Goal: Transaction & Acquisition: Run Firm-Wide Billing

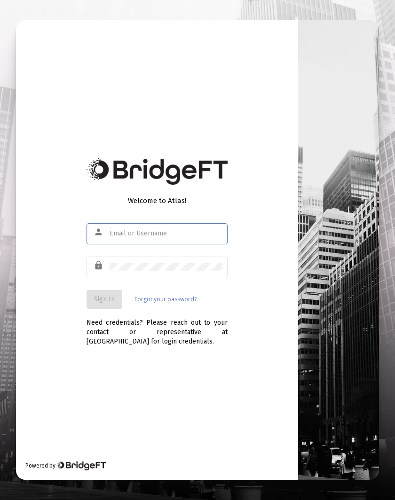
click at [164, 232] on input "text" at bounding box center [165, 234] width 113 height 8
type input "[EMAIL_ADDRESS][DOMAIN_NAME]"
click at [107, 301] on span "Sign In" at bounding box center [104, 299] width 21 height 8
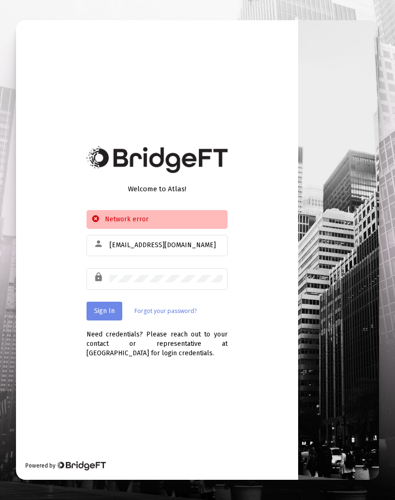
click at [107, 301] on form "person [EMAIL_ADDRESS][DOMAIN_NAME] lock Sign In Forgot your password?" at bounding box center [156, 276] width 141 height 87
click at [104, 308] on span "Sign In" at bounding box center [104, 311] width 21 height 8
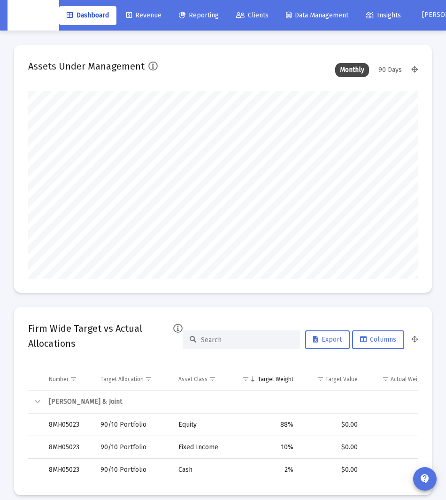
click at [265, 17] on span "Clients" at bounding box center [252, 15] width 32 height 8
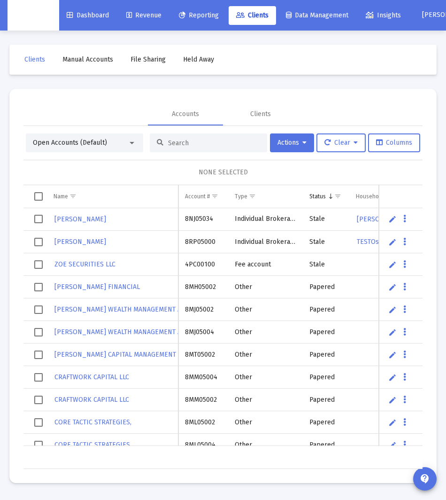
click at [220, 143] on input at bounding box center [214, 143] width 92 height 8
paste input "[PERSON_NAME] Household"
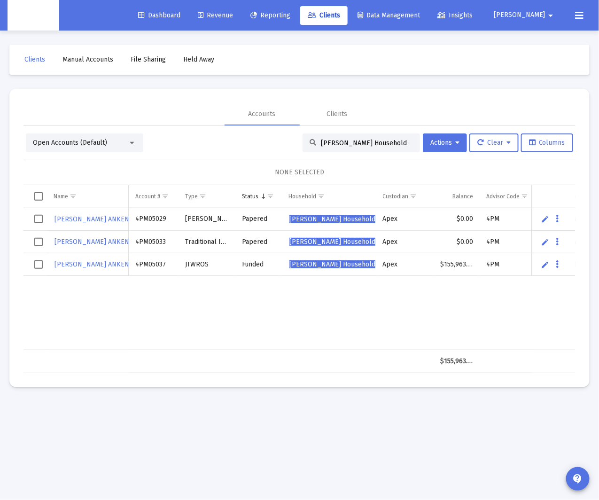
type input "[PERSON_NAME] Household"
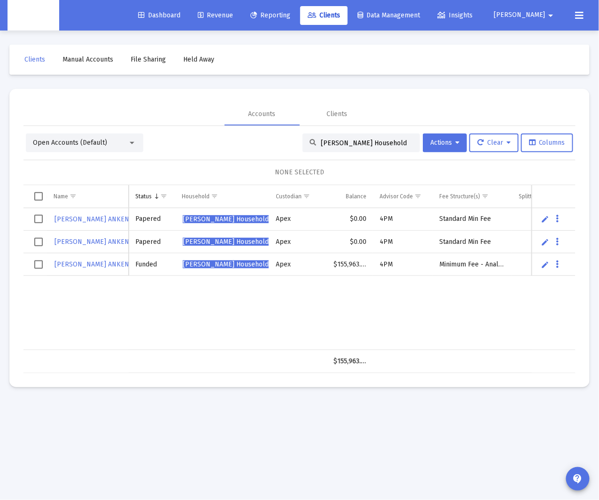
scroll to position [0, 216]
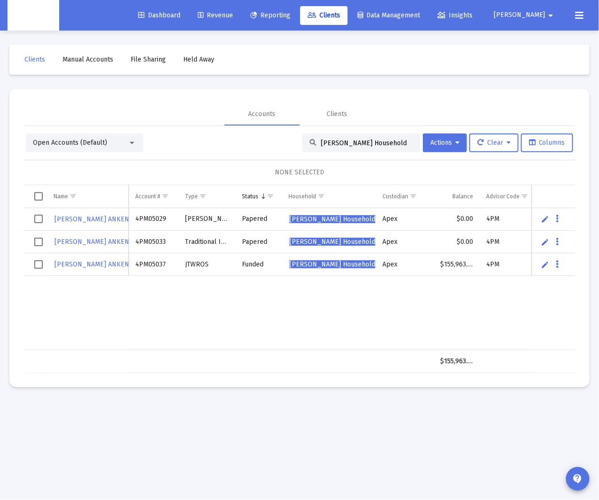
click at [37, 263] on span "Select row" at bounding box center [38, 264] width 8 height 8
click at [392, 264] on button "Data grid" at bounding box center [557, 264] width 8 height 8
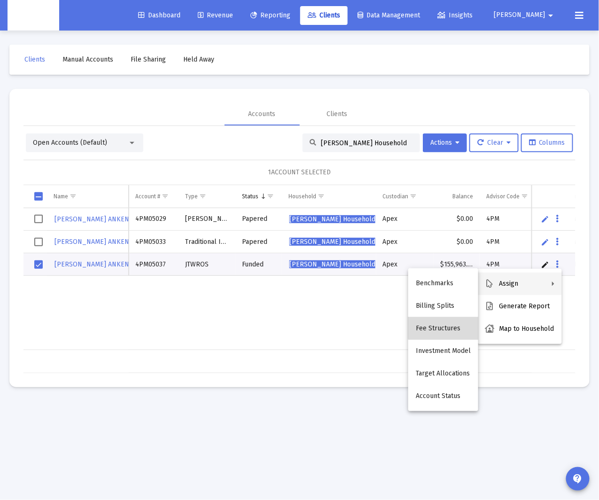
click at [392, 324] on button "Fee Structures" at bounding box center [443, 328] width 70 height 23
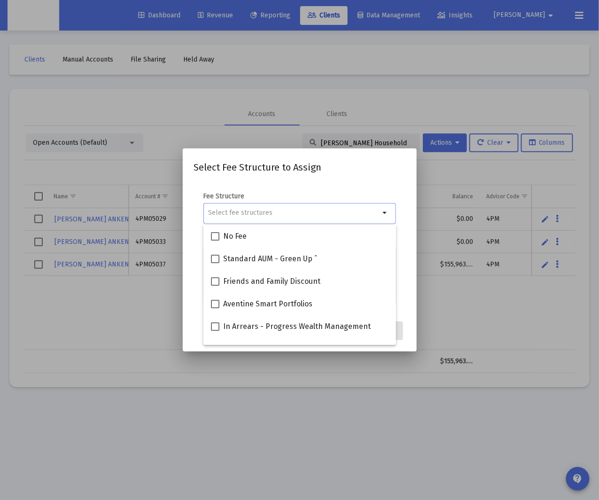
click at [261, 219] on div at bounding box center [293, 212] width 171 height 23
click at [263, 215] on input "Selection" at bounding box center [293, 213] width 171 height 8
click at [268, 214] on input "Selection" at bounding box center [293, 213] width 171 height 8
paste input "Standard Min Fee"
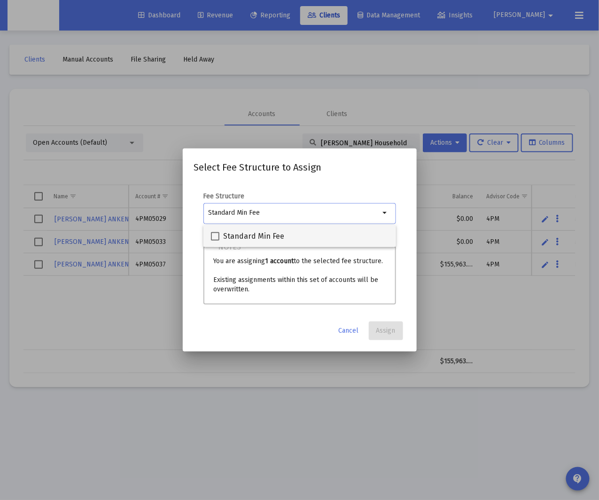
type input "Standard Min Fee"
click at [281, 235] on span "Standard Min Fee" at bounding box center [253, 236] width 61 height 11
click at [215, 241] on input "Standard Min Fee" at bounding box center [215, 241] width 0 height 0
checkbox input "true"
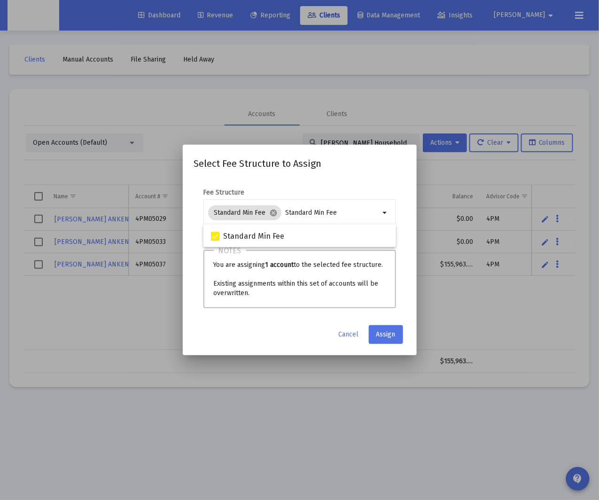
click at [392, 249] on form "Fee Structure Standard Min Fee cancel Standard Min Fee arrow_drop_down Notes Yo…" at bounding box center [299, 248] width 211 height 120
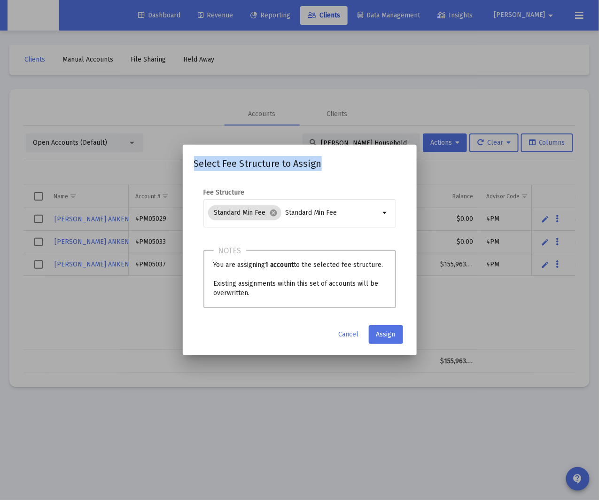
drag, startPoint x: 338, startPoint y: 161, endPoint x: 495, endPoint y: 82, distance: 175.6
click at [392, 64] on div "Select Fee Structure to Assign Fee Structure Standard Min Fee cancel Standard M…" at bounding box center [299, 250] width 599 height 500
drag, startPoint x: 353, startPoint y: 154, endPoint x: 425, endPoint y: 124, distance: 78.2
click at [392, 122] on div "Select Fee Structure to Assign Fee Structure Standard Min Fee cancel Standard M…" at bounding box center [299, 250] width 599 height 500
click at [379, 334] on span "Assign" at bounding box center [385, 334] width 19 height 8
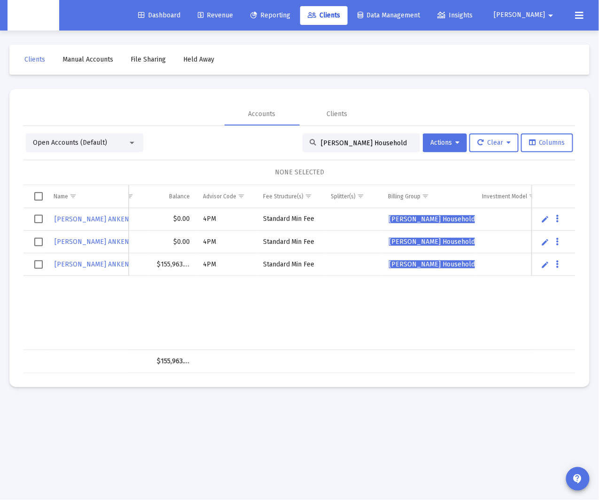
scroll to position [0, 294]
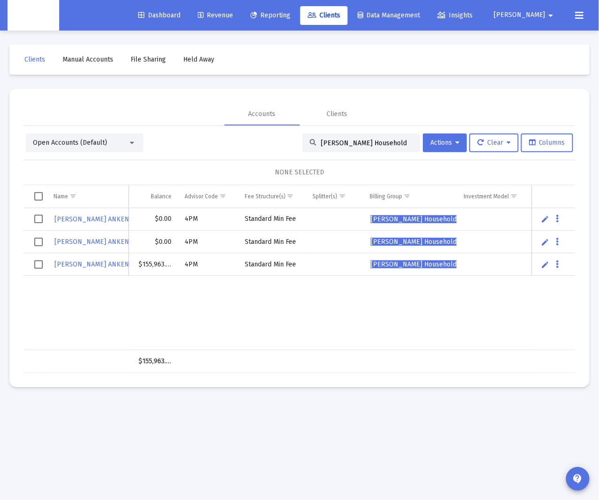
click at [358, 142] on input "[PERSON_NAME] Household" at bounding box center [367, 143] width 92 height 8
paste input "[PERSON_NAME]"
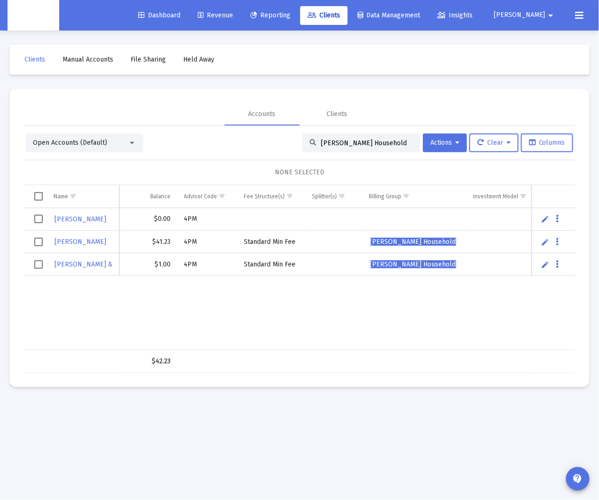
type input "[PERSON_NAME] Household"
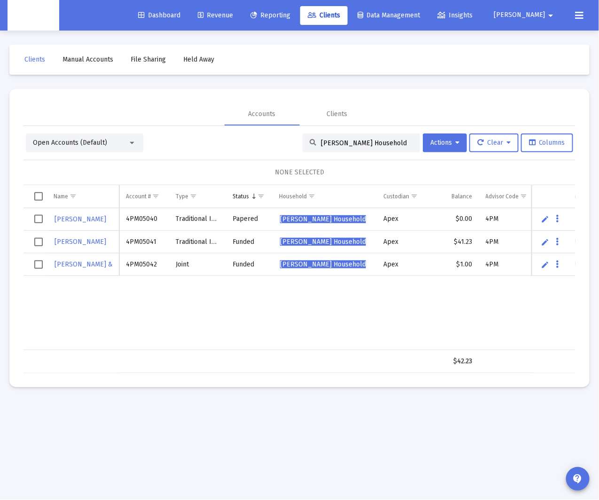
drag, startPoint x: 160, startPoint y: 242, endPoint x: 123, endPoint y: 243, distance: 36.7
click at [123, 243] on td "4PM05041" at bounding box center [144, 242] width 50 height 23
copy td "4PM05041"
click at [39, 243] on span "Select row" at bounding box center [38, 242] width 8 height 8
click at [40, 261] on span "Select row" at bounding box center [38, 264] width 8 height 8
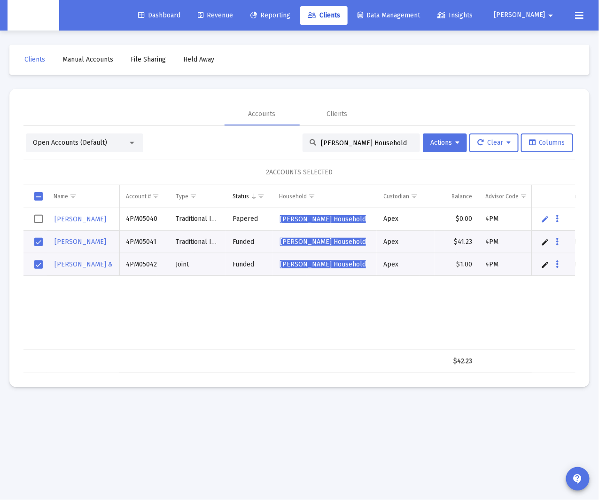
drag, startPoint x: 151, startPoint y: 275, endPoint x: 149, endPoint y: 267, distance: 8.3
click at [151, 275] on td "4PM05042" at bounding box center [144, 264] width 50 height 23
drag, startPoint x: 148, startPoint y: 266, endPoint x: 127, endPoint y: 265, distance: 21.2
click at [127, 265] on td "4PM05042" at bounding box center [144, 264] width 50 height 23
copy td "4PM05042"
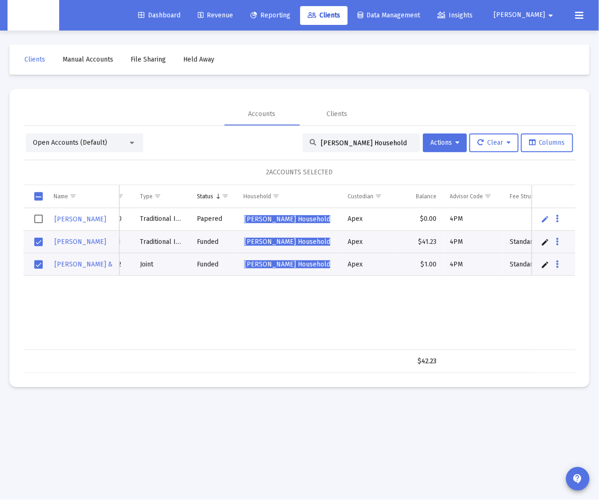
scroll to position [0, 54]
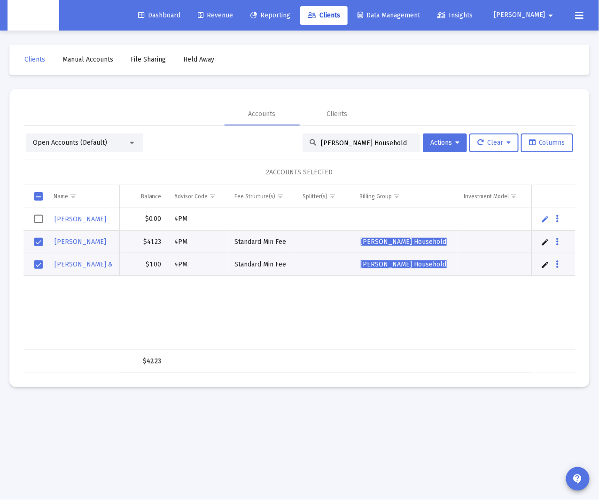
click at [392, 245] on link "Edit" at bounding box center [545, 242] width 8 height 8
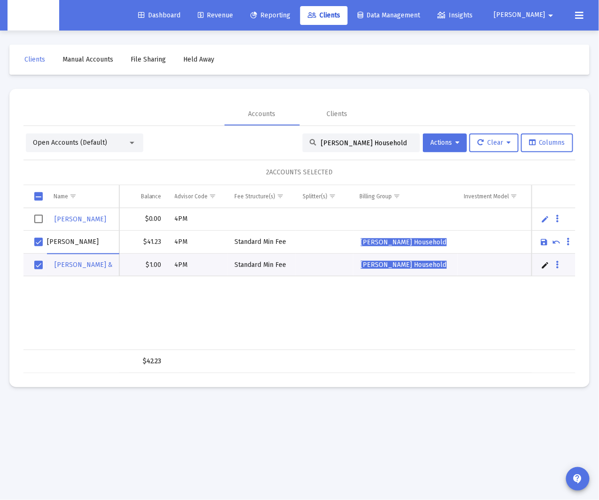
click at [392, 326] on div "[PERSON_NAME] 4PM05040 Traditional IRA Papered [PERSON_NAME] Household Apex $0.…" at bounding box center [143, 279] width 863 height 142
click at [392, 241] on button "Data grid" at bounding box center [568, 242] width 8 height 8
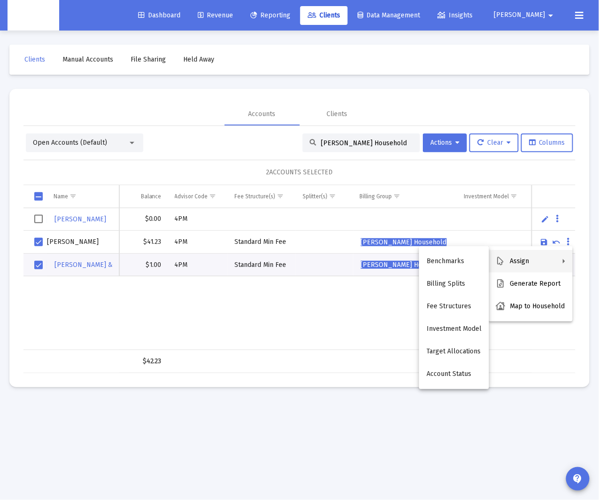
click at [392, 202] on div at bounding box center [299, 250] width 599 height 500
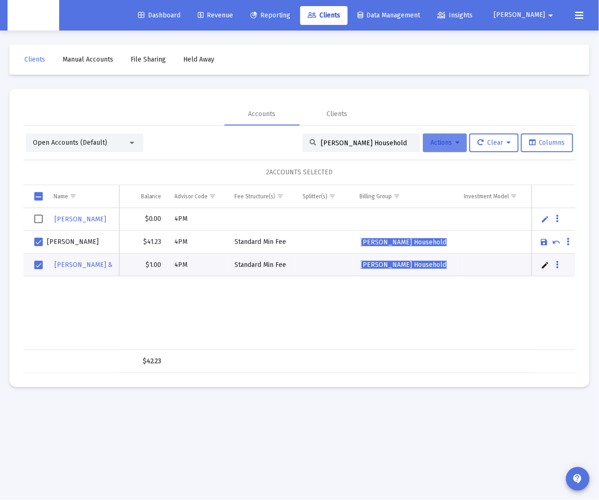
click at [392, 143] on icon at bounding box center [457, 143] width 4 height 7
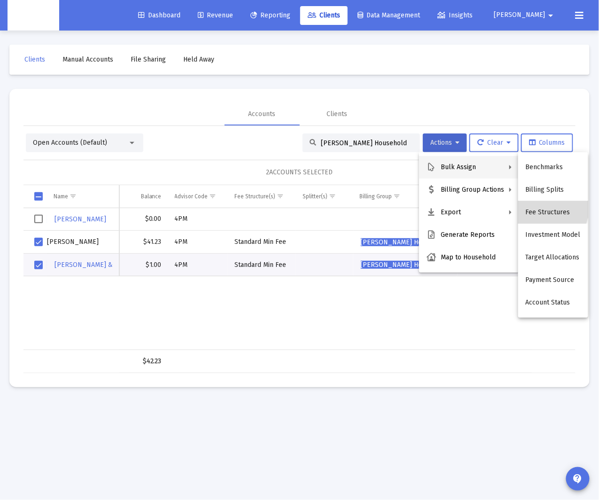
click at [392, 209] on button "Fee Structures" at bounding box center [553, 212] width 70 height 23
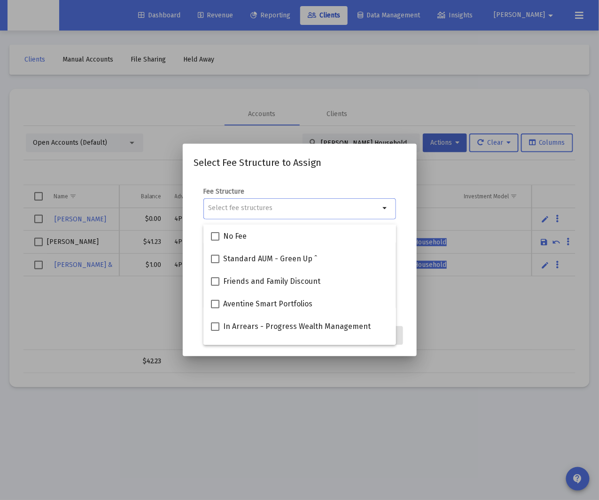
click at [278, 214] on div "Selection" at bounding box center [293, 207] width 175 height 11
click at [277, 212] on input "Selection" at bounding box center [293, 208] width 171 height 8
paste input "Minimum Fee - Analog"
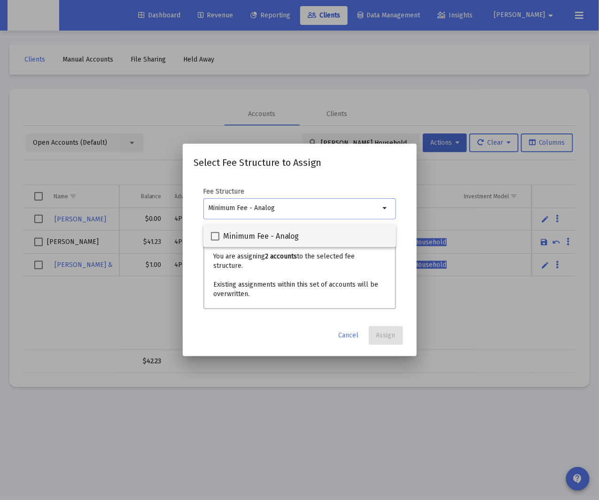
type input "Minimum Fee - Analog"
click at [270, 239] on span "Minimum Fee - Analog" at bounding box center [261, 236] width 76 height 11
click at [215, 241] on input "Minimum Fee - Analog" at bounding box center [215, 241] width 0 height 0
checkbox input "true"
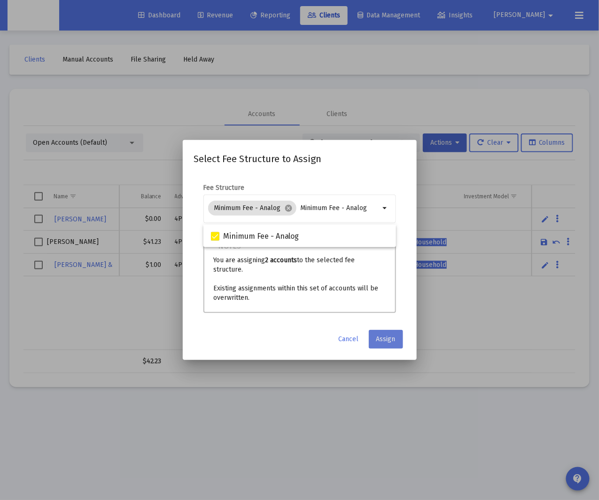
click at [392, 340] on button "Assign" at bounding box center [386, 339] width 34 height 19
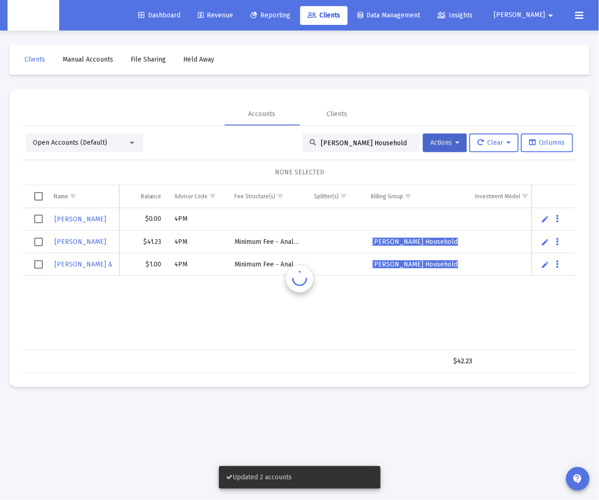
scroll to position [0, 311]
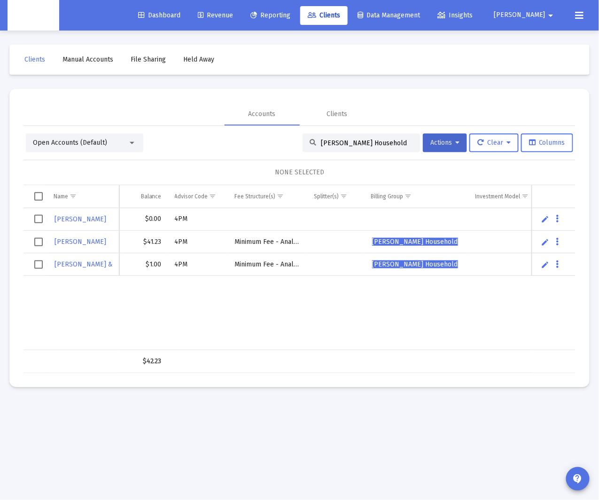
click at [349, 146] on input "[PERSON_NAME] Household" at bounding box center [367, 143] width 92 height 8
paste input "[PERSON_NAME]"
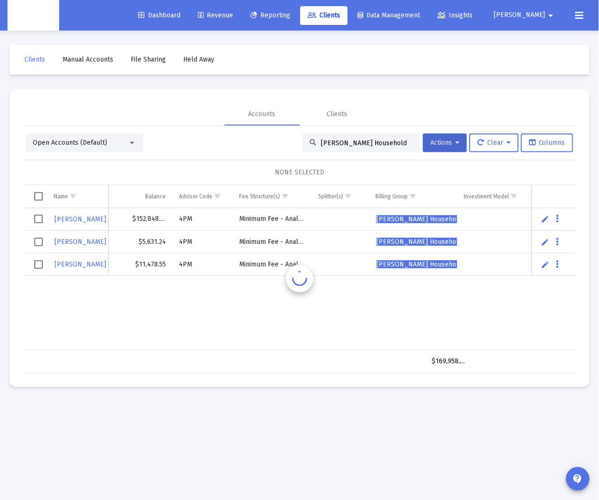
scroll to position [0, 299]
type input "[PERSON_NAME] Household"
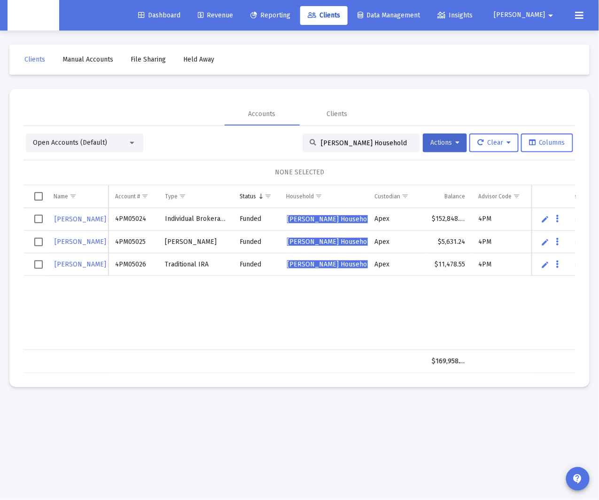
scroll to position [0, 24]
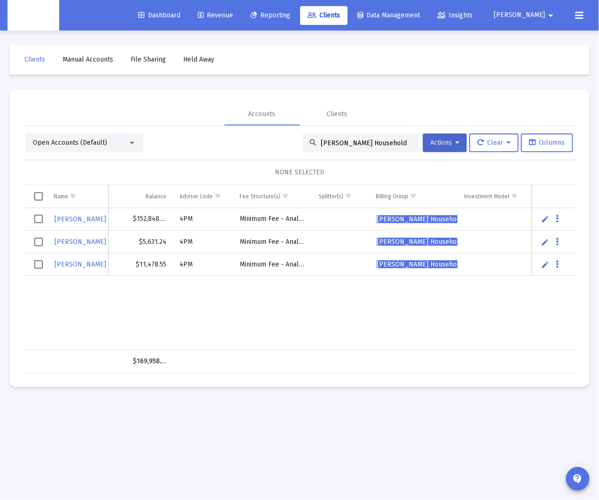
click at [38, 198] on span "Select all" at bounding box center [38, 196] width 8 height 8
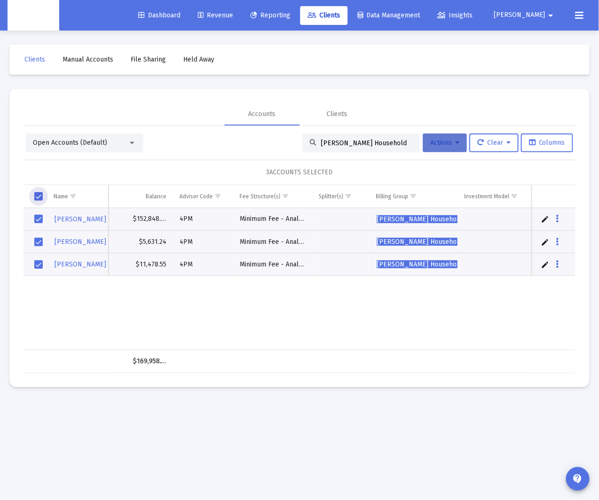
click at [392, 140] on button "Actions" at bounding box center [445, 142] width 44 height 19
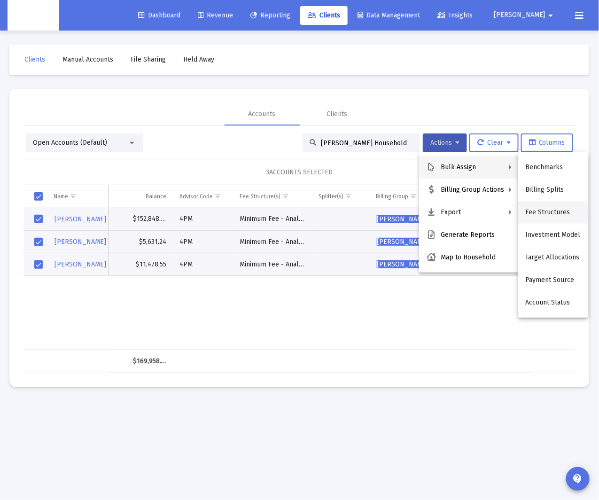
click at [392, 214] on button "Fee Structures" at bounding box center [553, 212] width 70 height 23
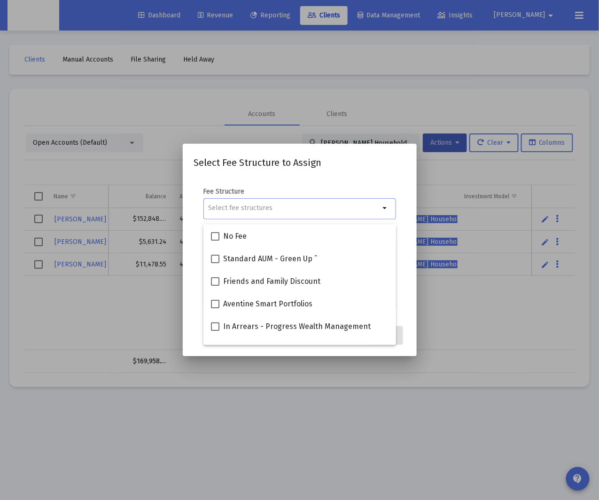
paste input "Standard Min Fee"
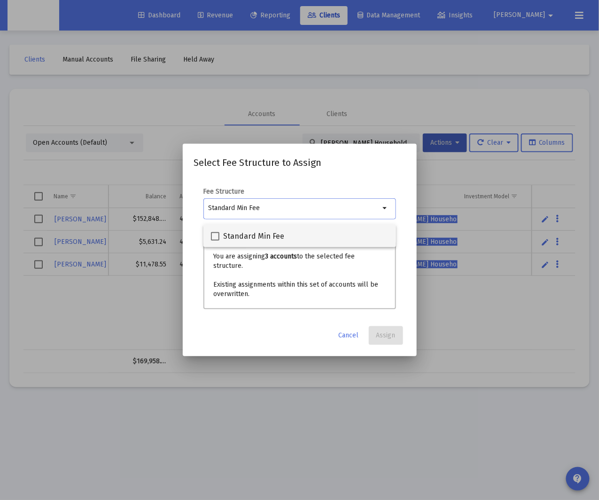
type input "Standard Min Fee"
click at [290, 230] on div "Standard Min Fee" at bounding box center [300, 236] width 178 height 23
checkbox input "true"
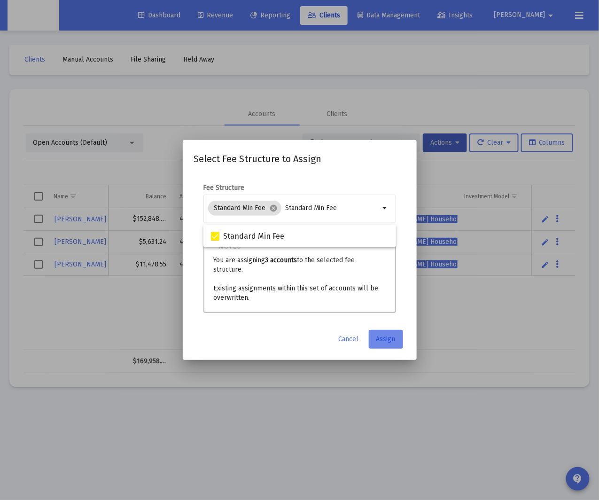
click at [390, 335] on span "Assign" at bounding box center [385, 339] width 19 height 8
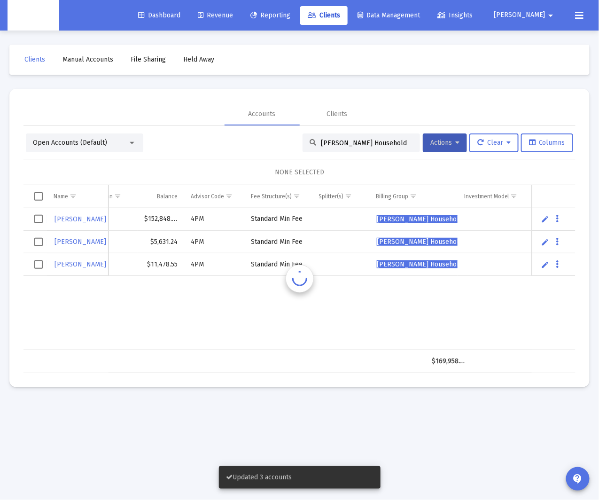
scroll to position [0, 288]
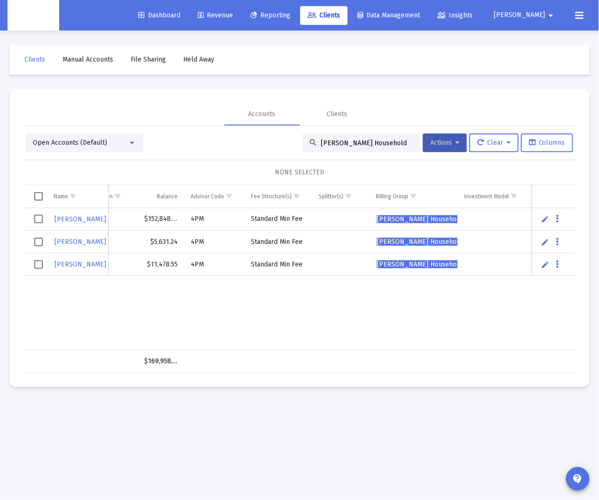
click at [344, 148] on div "[PERSON_NAME] Household" at bounding box center [361, 142] width 117 height 19
click at [345, 148] on div "[PERSON_NAME] Household" at bounding box center [361, 142] width 117 height 19
click at [347, 146] on input "[PERSON_NAME] Household" at bounding box center [367, 143] width 92 height 8
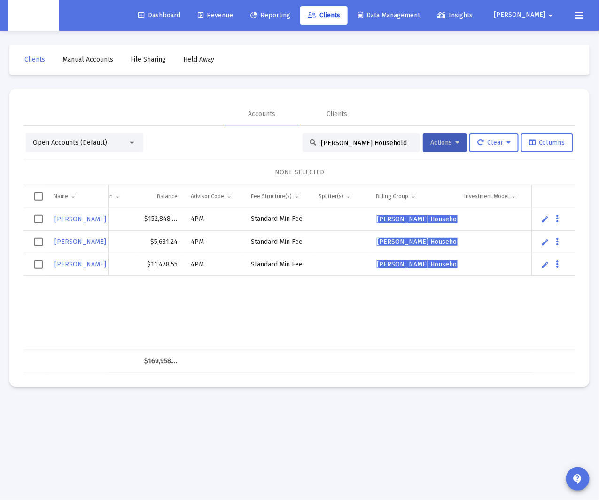
paste input "[PERSON_NAME]"
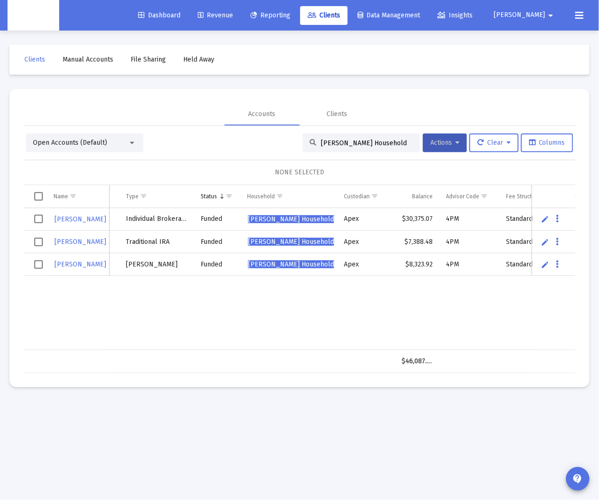
scroll to position [0, 49]
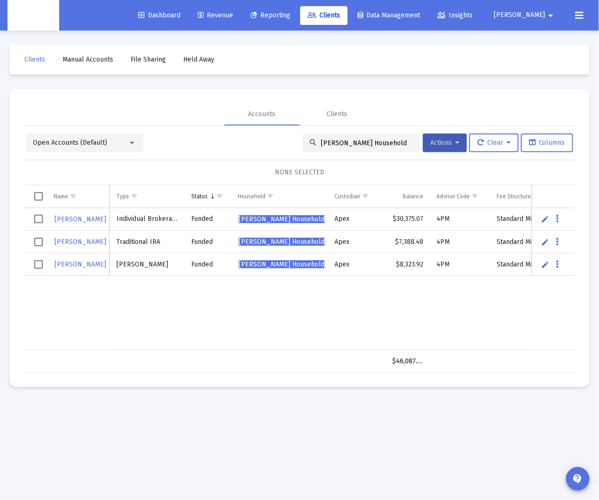
type input "[PERSON_NAME] Household"
click at [38, 199] on span "Select all" at bounding box center [38, 196] width 8 height 8
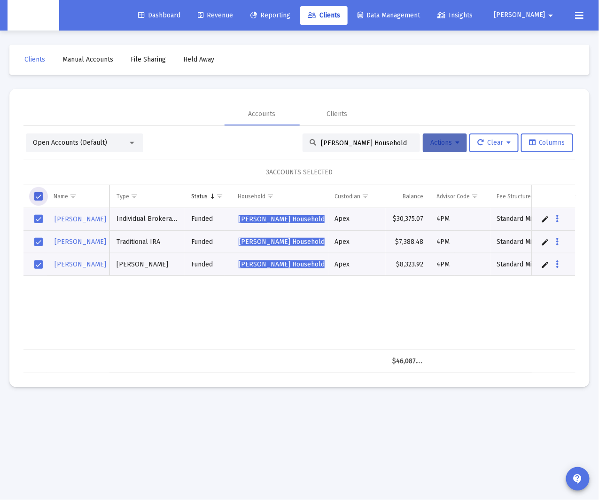
click at [392, 148] on button "Actions" at bounding box center [445, 142] width 44 height 19
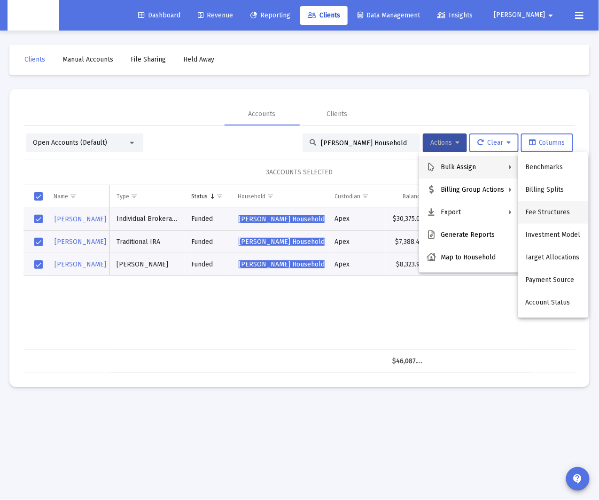
click at [392, 213] on button "Fee Structures" at bounding box center [553, 212] width 70 height 23
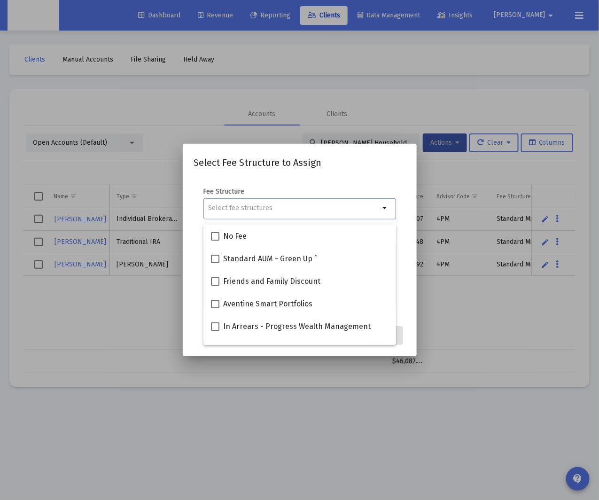
paste input "Minimum Fee - Analog"
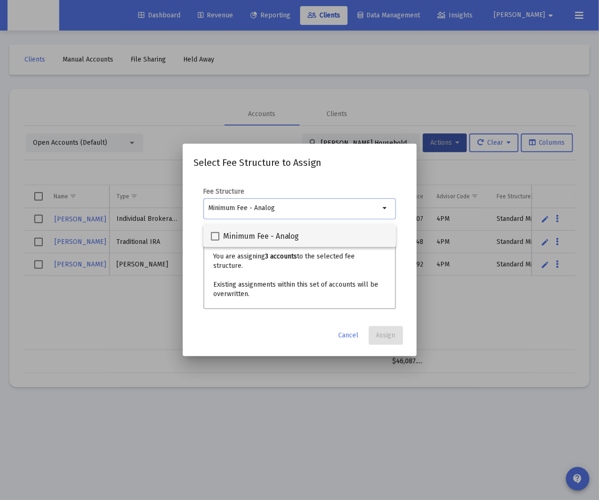
type input "Minimum Fee - Analog"
click at [289, 235] on span "Minimum Fee - Analog" at bounding box center [261, 236] width 76 height 11
click at [215, 241] on input "Minimum Fee - Analog" at bounding box center [215, 241] width 0 height 0
checkbox input "true"
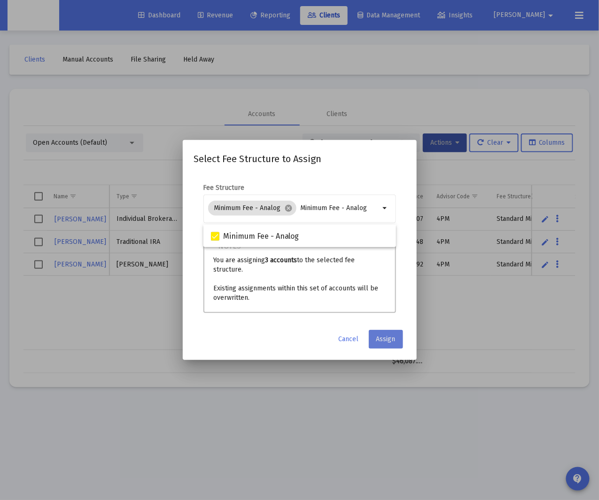
click at [392, 340] on button "Assign" at bounding box center [386, 339] width 34 height 19
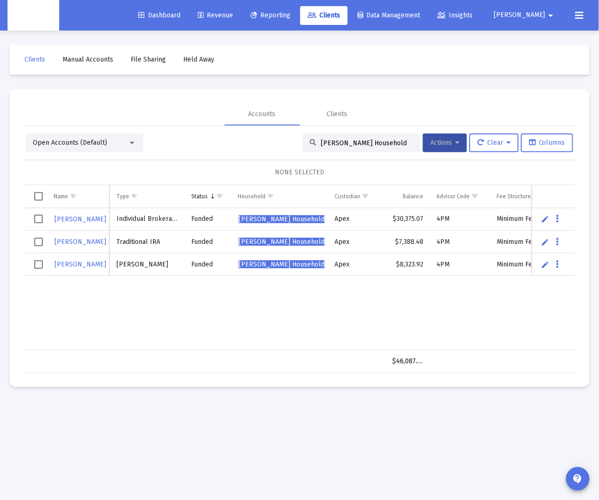
click at [230, 17] on span "Revenue" at bounding box center [215, 15] width 35 height 8
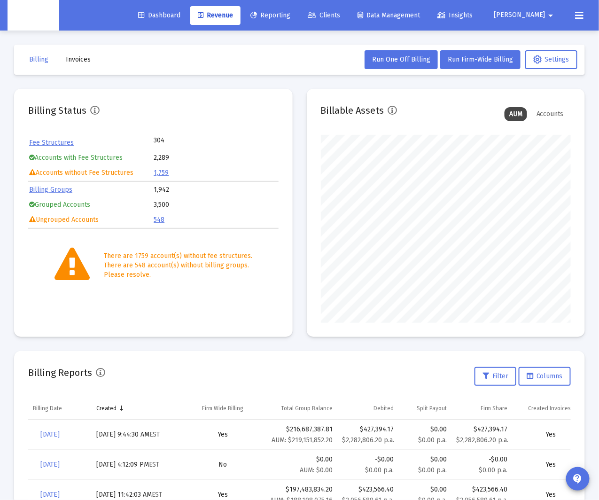
click at [392, 25] on div "Dashboard Revenue Reporting Clients Data Management Insights [PERSON_NAME] arro…" at bounding box center [300, 15] width 584 height 31
click at [392, 14] on span "[PERSON_NAME]" at bounding box center [520, 15] width 52 height 8
click at [392, 41] on span "Settings" at bounding box center [543, 40] width 28 height 23
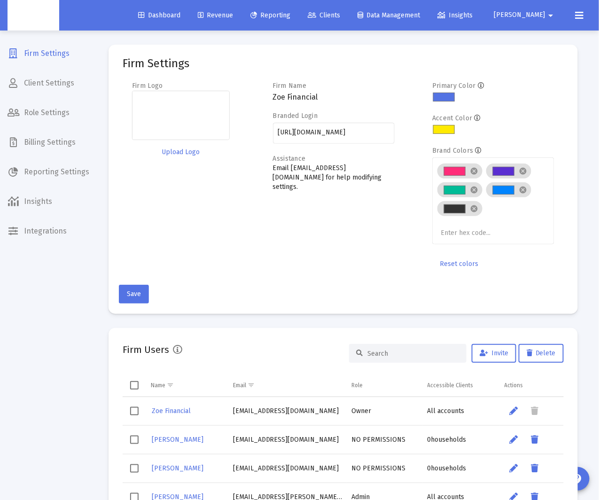
click at [60, 144] on span "Billing Settings" at bounding box center [48, 142] width 97 height 23
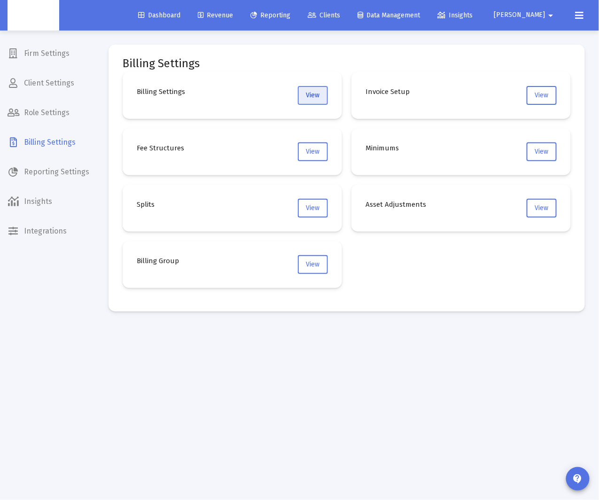
click at [299, 95] on button "View" at bounding box center [313, 95] width 30 height 19
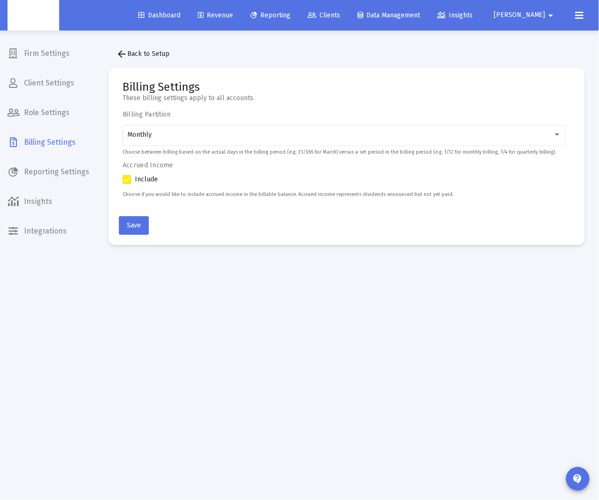
drag, startPoint x: 192, startPoint y: 253, endPoint x: 189, endPoint y: 171, distance: 82.3
click at [192, 253] on div "arrow_back Back to Setup Billing Settings These billing settings apply to all a…" at bounding box center [346, 145] width 505 height 229
click at [290, 14] on span "Reporting" at bounding box center [270, 15] width 40 height 8
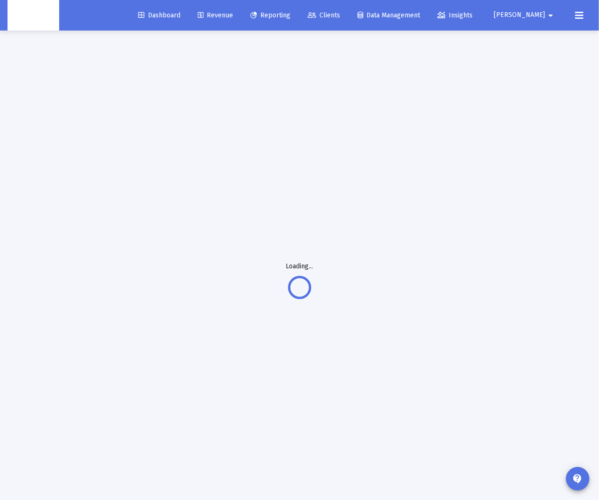
scroll to position [0, 0]
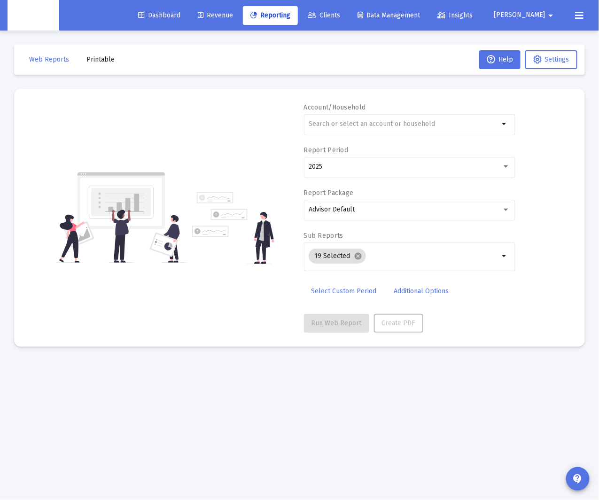
click at [233, 16] on span "Revenue" at bounding box center [215, 15] width 35 height 8
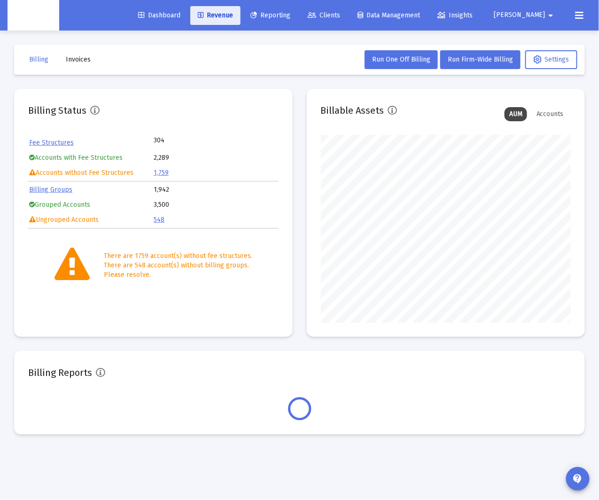
scroll to position [188, 250]
click at [392, 63] on button "Run Firm-Wide Billing" at bounding box center [480, 59] width 80 height 19
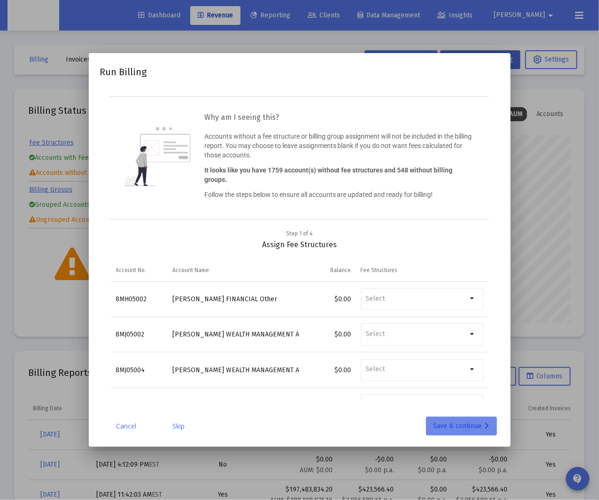
click at [392, 426] on div "Save & continue" at bounding box center [462, 426] width 56 height 19
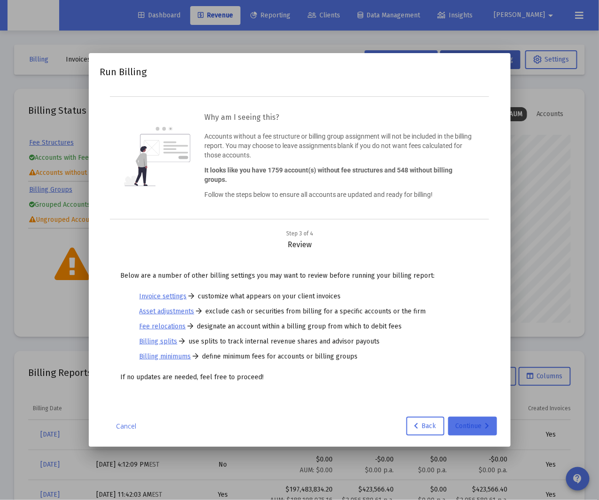
click at [392, 426] on button "Continue" at bounding box center [472, 426] width 49 height 19
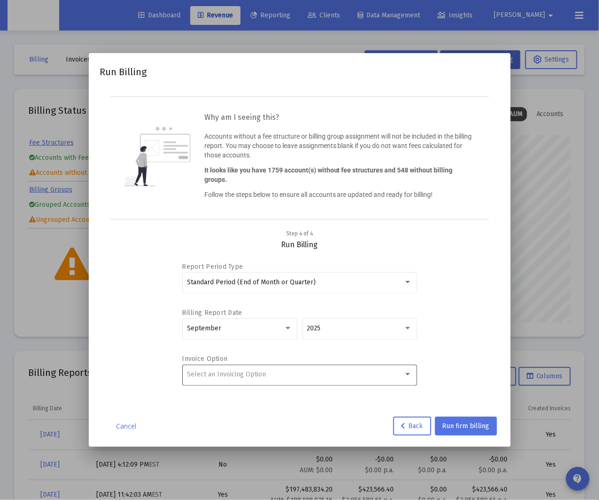
click at [384, 385] on div "Select an Invoicing Option" at bounding box center [299, 374] width 225 height 23
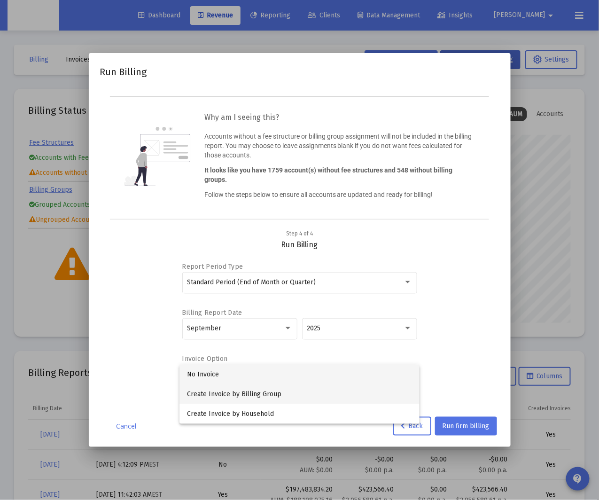
click at [370, 403] on span "Create Invoice by Billing Group" at bounding box center [299, 394] width 225 height 20
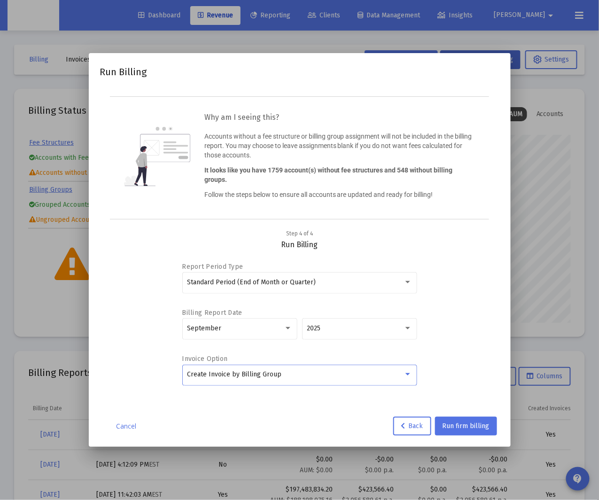
click at [392, 337] on div "Report Period Type Standard Period (End of Month or Quarter) Billing Report Dat…" at bounding box center [299, 324] width 377 height 150
click at [392, 425] on span "Run firm billing" at bounding box center [466, 426] width 47 height 8
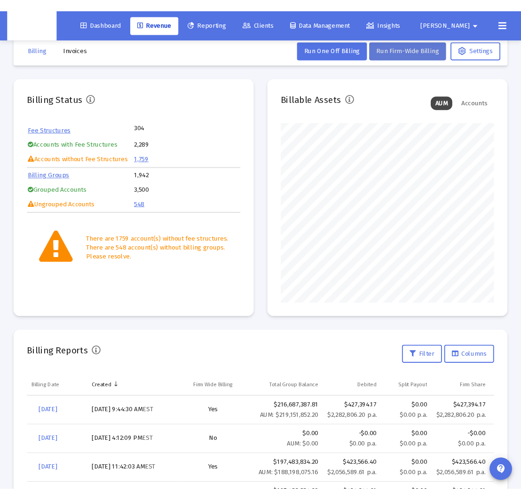
scroll to position [469606, 469583]
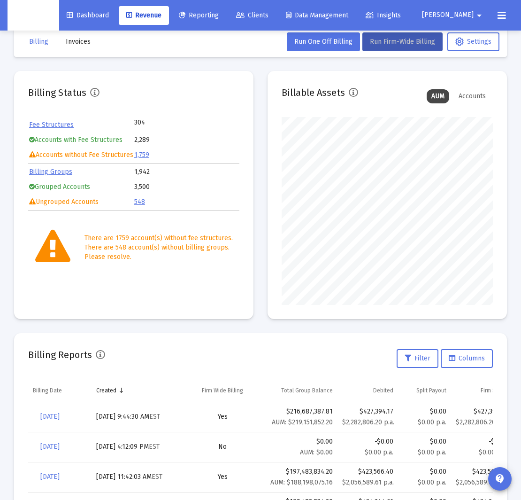
click at [297, 360] on div "Billing Reports Filter Columns" at bounding box center [260, 358] width 465 height 23
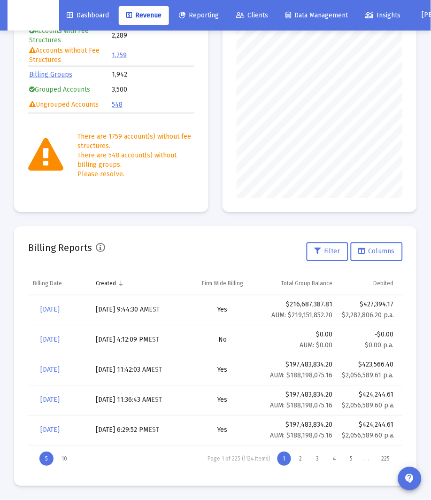
scroll to position [0, 0]
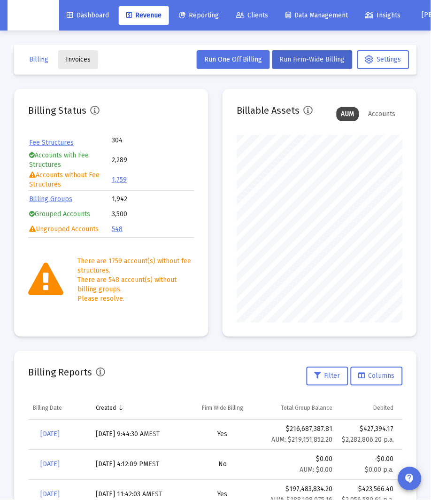
click at [76, 60] on span "Invoices" at bounding box center [78, 59] width 25 height 8
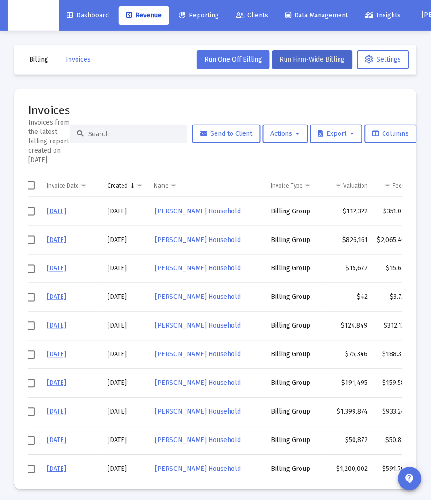
scroll to position [3, 9]
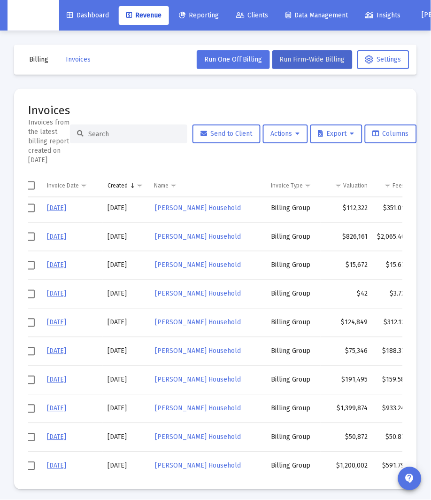
click at [100, 130] on div at bounding box center [128, 133] width 117 height 19
click at [101, 135] on input at bounding box center [134, 134] width 92 height 8
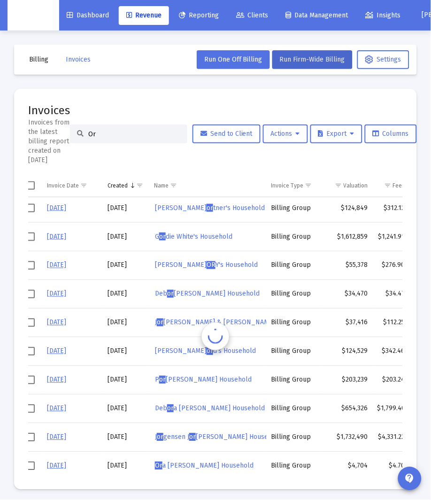
scroll to position [0, 9]
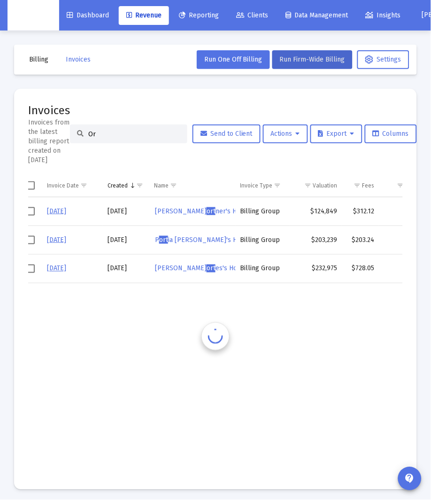
type input "O"
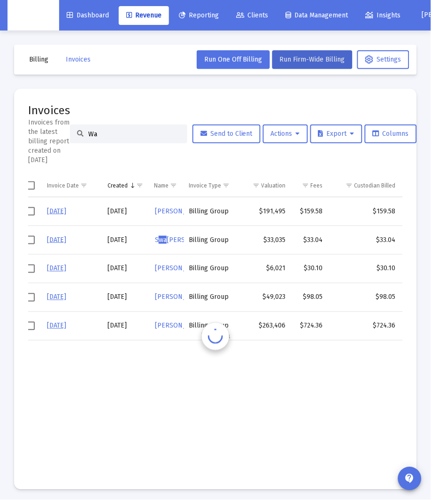
type input "W"
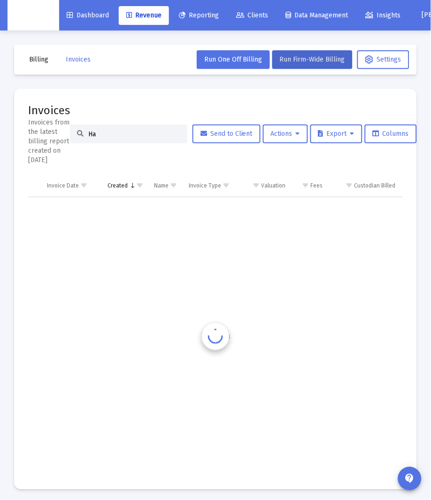
type input "H"
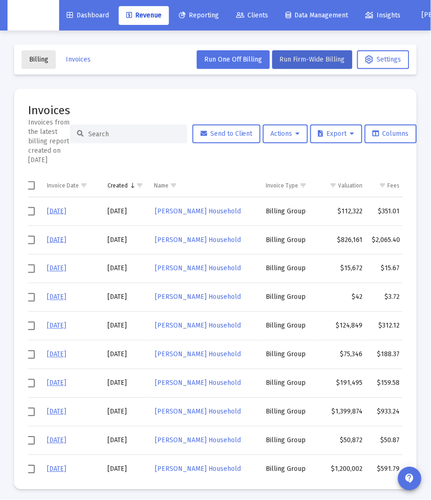
click at [46, 64] on button "Billing" at bounding box center [39, 59] width 34 height 19
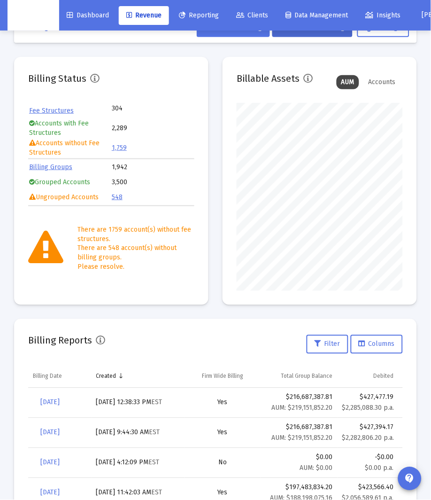
scroll to position [34, 0]
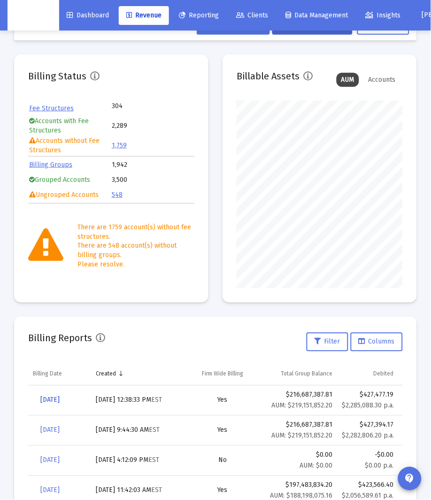
click at [60, 401] on span "[DATE]" at bounding box center [49, 400] width 19 height 8
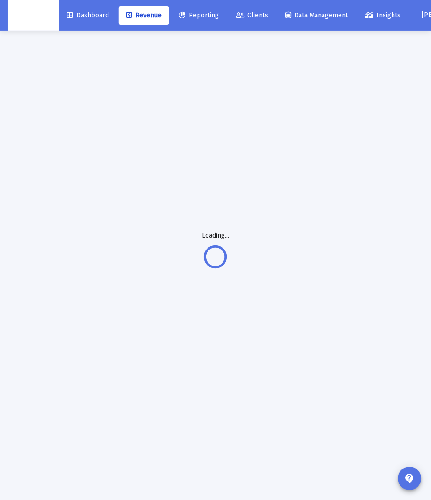
scroll to position [31, 0]
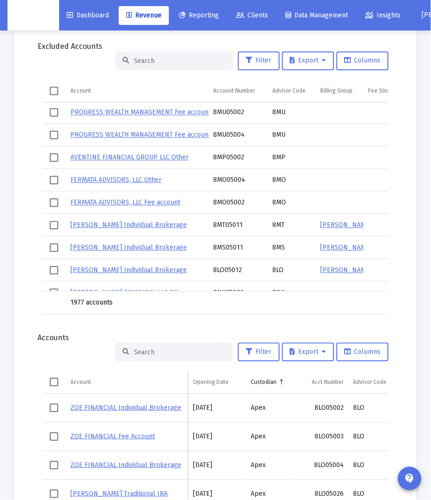
scroll to position [1316, 0]
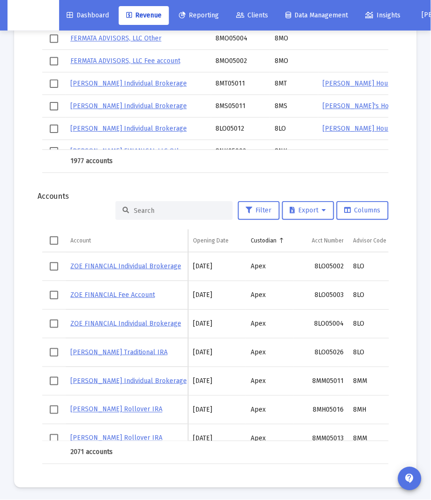
click at [55, 237] on span "Select all" at bounding box center [54, 240] width 8 height 8
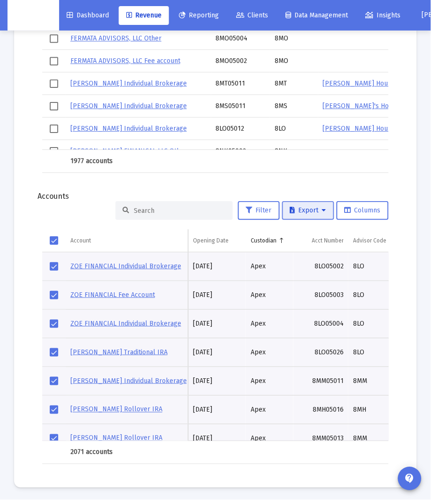
click at [325, 211] on icon at bounding box center [324, 210] width 4 height 7
click at [57, 238] on div at bounding box center [215, 250] width 431 height 500
click at [53, 238] on span "Select all" at bounding box center [54, 240] width 8 height 8
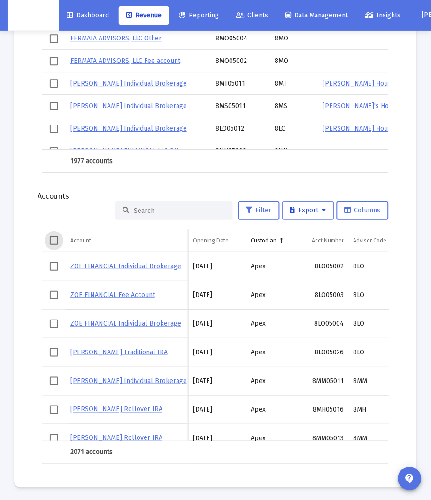
click at [311, 210] on span "Export" at bounding box center [308, 210] width 36 height 8
click at [325, 231] on button "Export All Rows" at bounding box center [313, 232] width 64 height 23
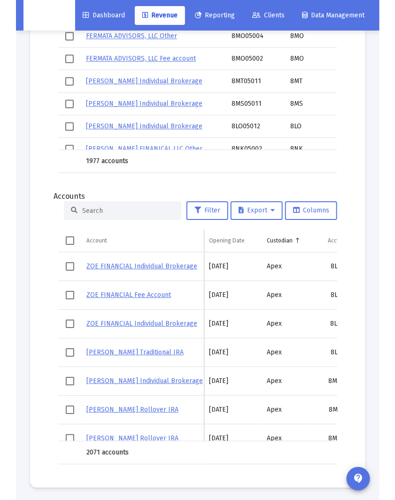
scroll to position [0, 1]
